Goal: Understand process/instructions: Learn how to perform a task or action

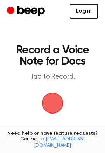
click at [57, 101] on span "button" at bounding box center [52, 102] width 39 height 39
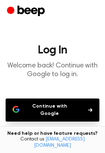
click at [32, 9] on icon "Beep" at bounding box center [30, 11] width 27 height 10
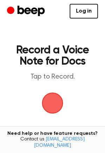
click at [57, 93] on span "button" at bounding box center [52, 102] width 27 height 27
